Goal: Navigation & Orientation: Understand site structure

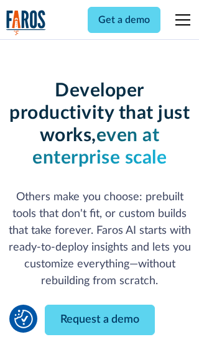
scroll to position [149, 0]
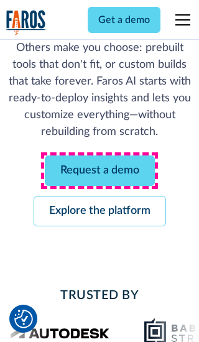
click at [100, 171] on link "Request a demo" at bounding box center [100, 171] width 110 height 30
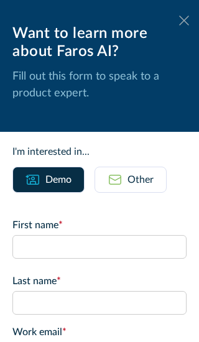
click at [184, 21] on icon at bounding box center [184, 20] width 10 height 9
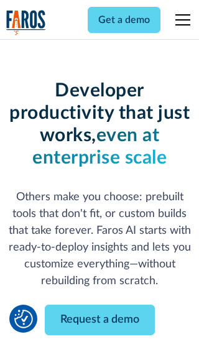
scroll to position [190, 0]
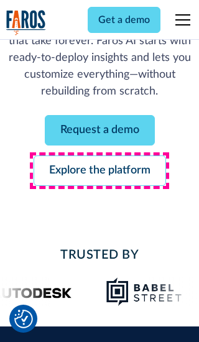
click at [100, 171] on link "Explore the platform" at bounding box center [100, 171] width 133 height 30
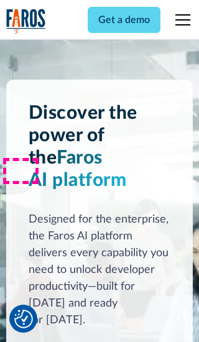
scroll to position [9347, 0]
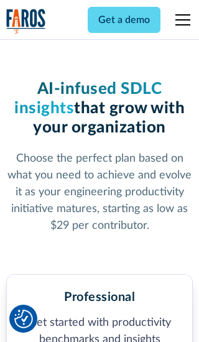
scroll to position [1928, 0]
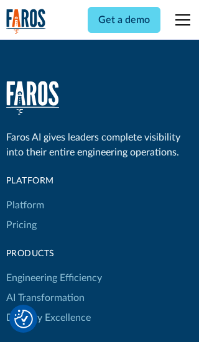
click at [24, 195] on link "Platform" at bounding box center [25, 205] width 38 height 20
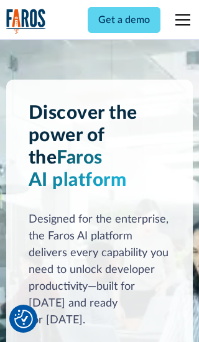
scroll to position [9747, 0]
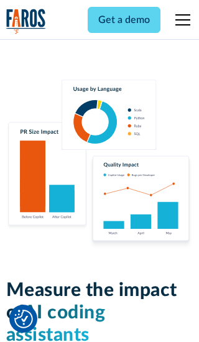
scroll to position [7693, 0]
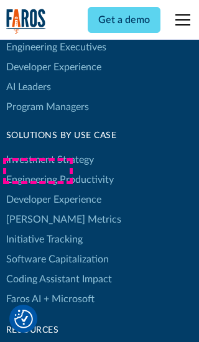
click at [37, 210] on link "[PERSON_NAME] Metrics" at bounding box center [63, 220] width 115 height 20
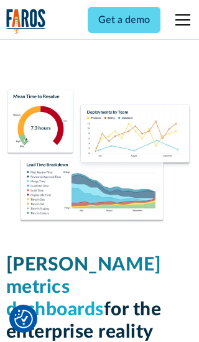
scroll to position [5449, 0]
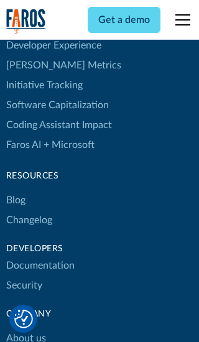
scroll to position [5609, 0]
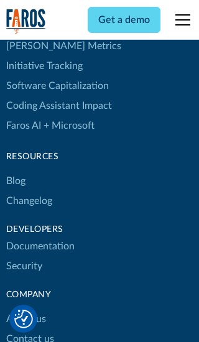
click at [29, 191] on link "Changelog" at bounding box center [29, 201] width 46 height 20
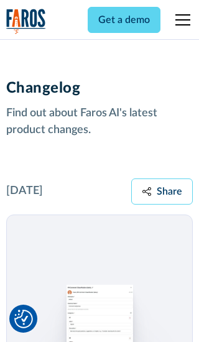
scroll to position [15031, 0]
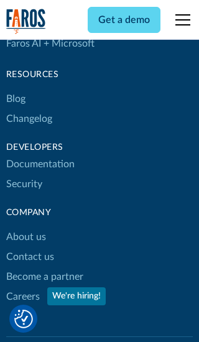
click at [26, 227] on link "About us" at bounding box center [26, 237] width 40 height 20
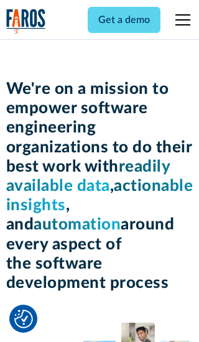
scroll to position [4291, 0]
